Goal: Navigation & Orientation: Find specific page/section

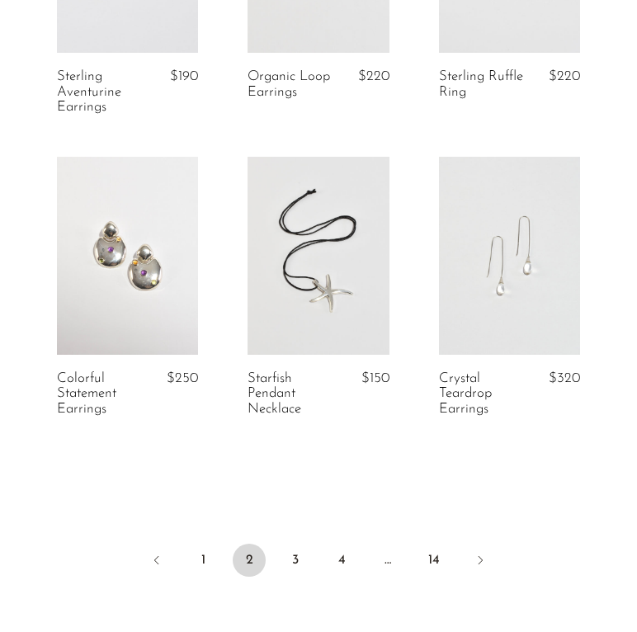
scroll to position [3273, 0]
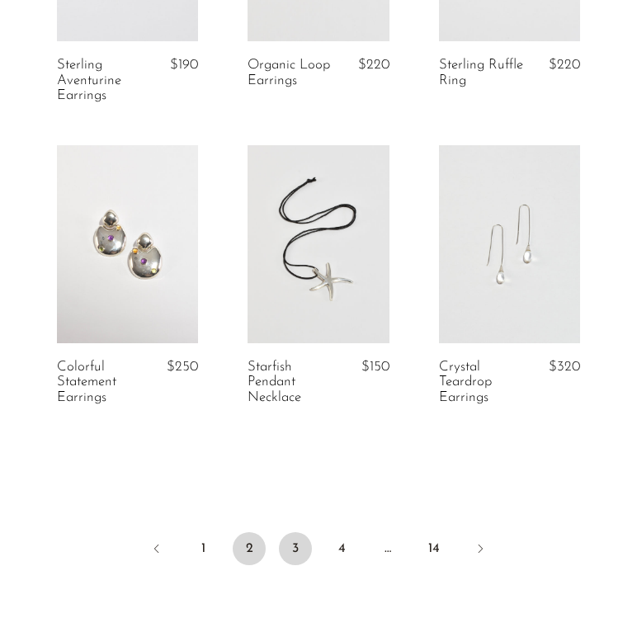
click at [295, 559] on link "3" at bounding box center [295, 548] width 33 height 33
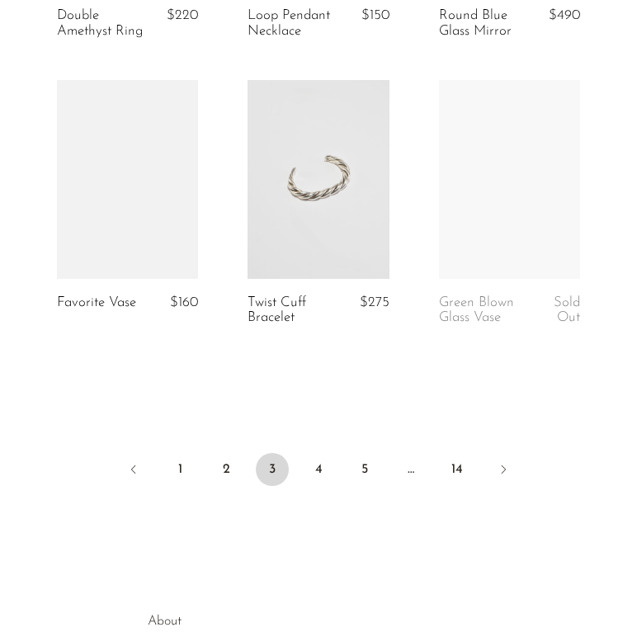
scroll to position [3350, 0]
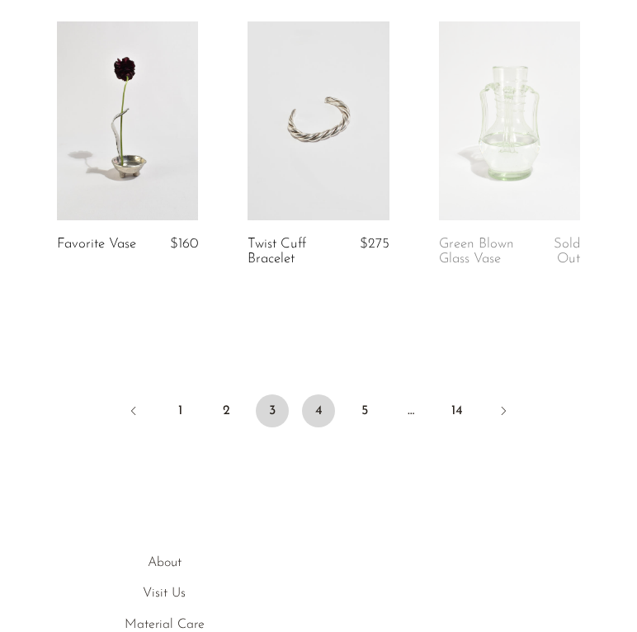
click at [313, 427] on link "4" at bounding box center [318, 410] width 33 height 33
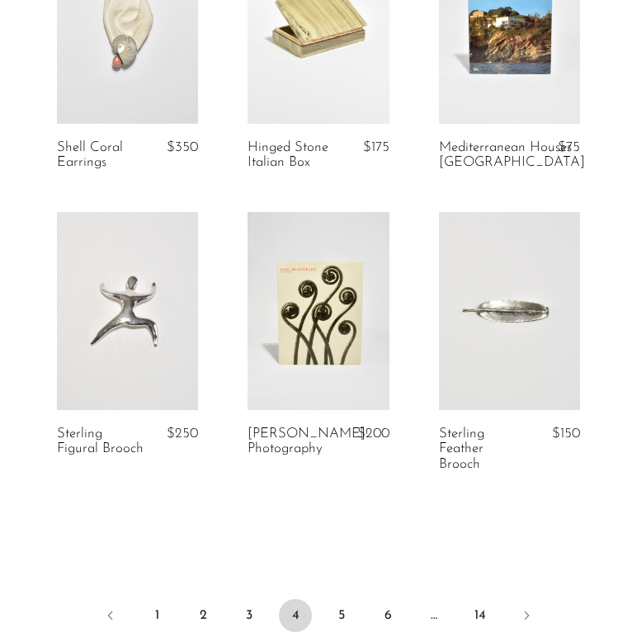
scroll to position [3358, 0]
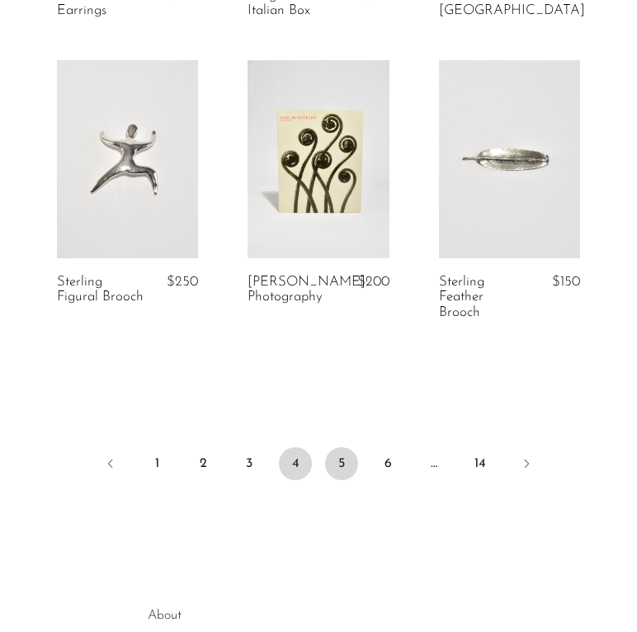
click at [347, 447] on link "5" at bounding box center [341, 463] width 33 height 33
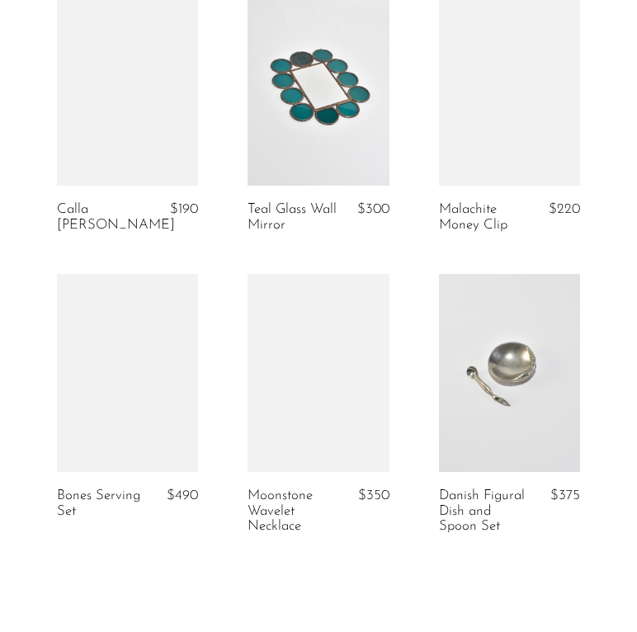
scroll to position [3321, 0]
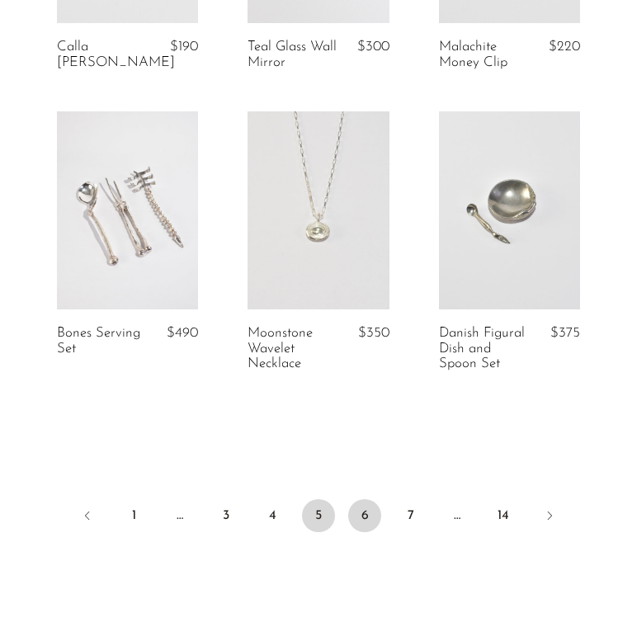
click at [367, 530] on link "6" at bounding box center [364, 515] width 33 height 33
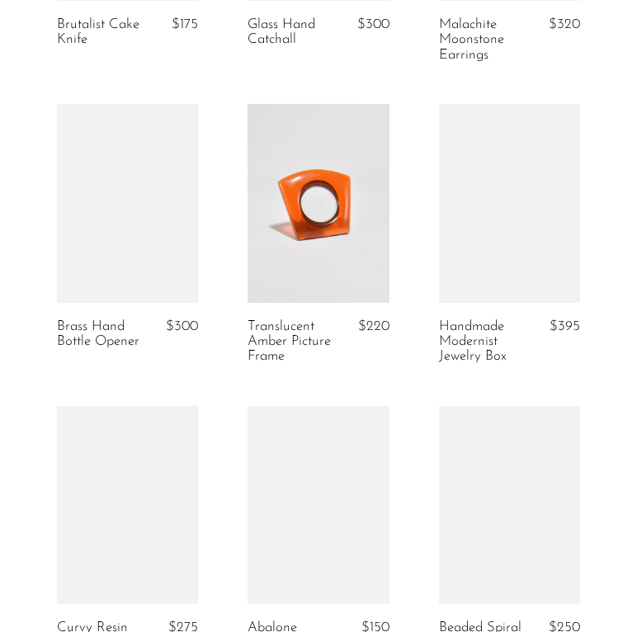
scroll to position [1907, 0]
